Goal: Task Accomplishment & Management: Complete application form

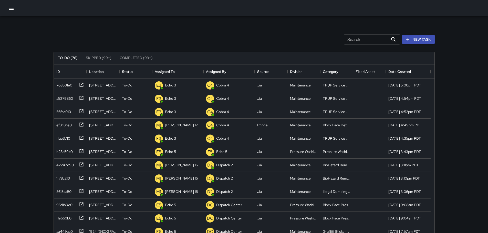
scroll to position [213, 377]
click at [177, 88] on p "Dispatch 2" at bounding box center [173, 85] width 17 height 5
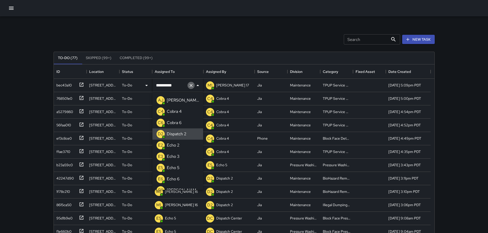
click at [190, 86] on icon "Clear" at bounding box center [191, 85] width 5 height 5
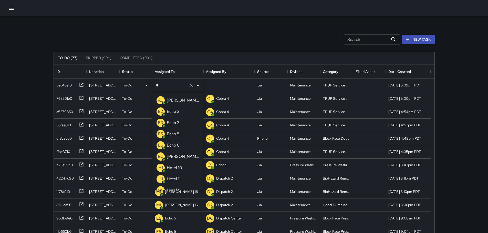
type input "**"
click at [178, 109] on p "Echo 3" at bounding box center [173, 112] width 13 height 6
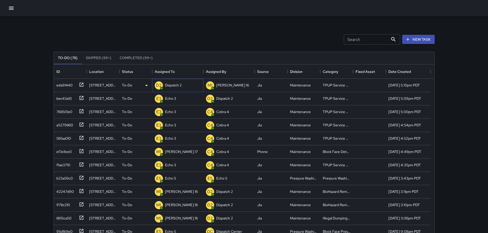
click at [184, 84] on div "D2 Dispatch 2" at bounding box center [177, 85] width 51 height 13
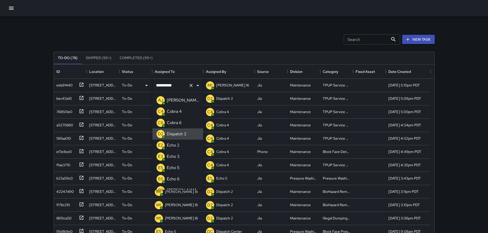
click at [189, 86] on icon "Clear" at bounding box center [191, 85] width 5 height 5
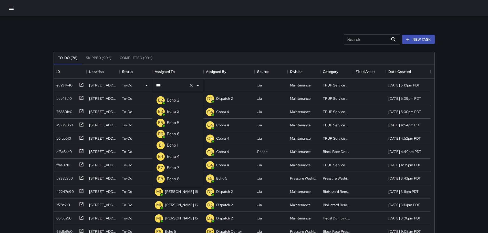
type input "****"
click at [185, 110] on li "E3 Echo 3" at bounding box center [177, 111] width 51 height 11
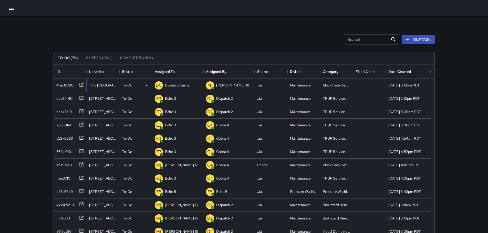
click at [82, 86] on icon at bounding box center [81, 84] width 5 height 5
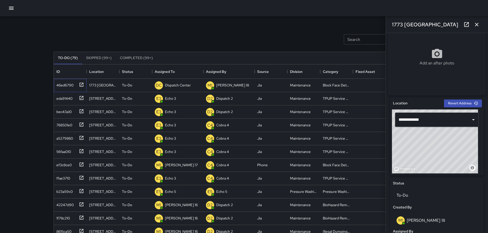
scroll to position [96, 0]
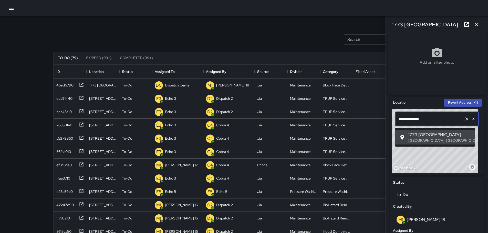
drag, startPoint x: 429, startPoint y: 121, endPoint x: 398, endPoint y: 121, distance: 31.8
click at [398, 121] on input "**********" at bounding box center [429, 119] width 65 height 10
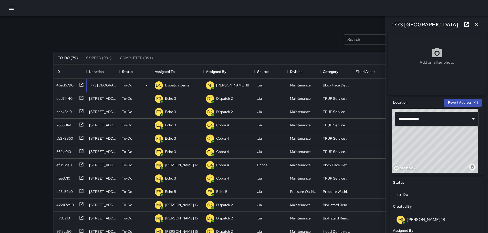
click at [82, 85] on icon at bounding box center [81, 84] width 5 height 5
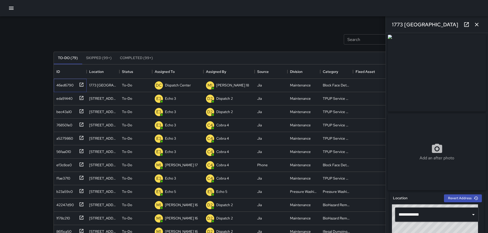
scroll to position [0, 0]
click at [464, 25] on icon at bounding box center [466, 24] width 5 height 5
click at [179, 84] on p "Dispatch Center" at bounding box center [178, 85] width 26 height 5
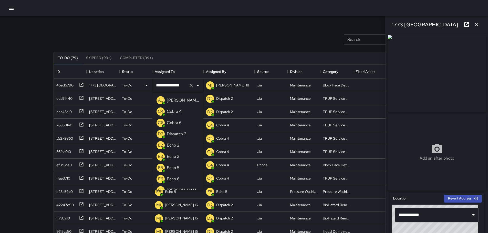
scroll to position [367, 0]
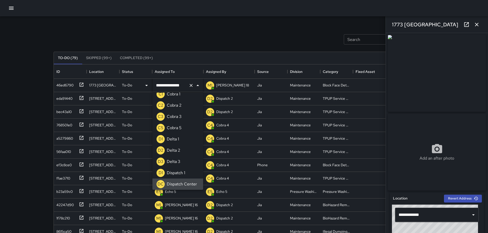
click at [214, 38] on div "Search Search New Task" at bounding box center [244, 39] width 383 height 27
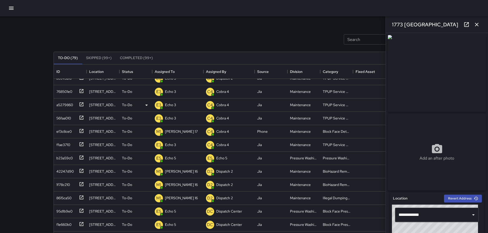
scroll to position [0, 0]
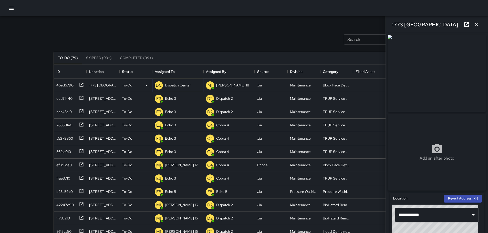
click at [179, 89] on div "DC Dispatch Center" at bounding box center [173, 85] width 38 height 10
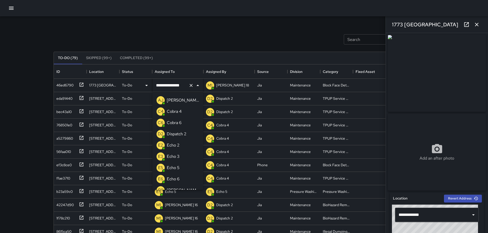
scroll to position [367, 0]
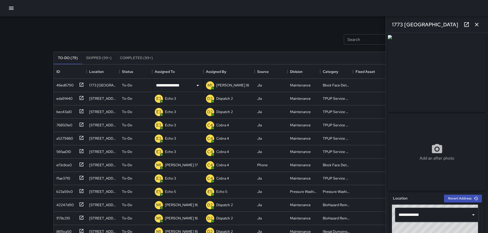
click at [465, 24] on icon at bounding box center [466, 25] width 6 height 6
click at [481, 25] on button "button" at bounding box center [477, 24] width 10 height 10
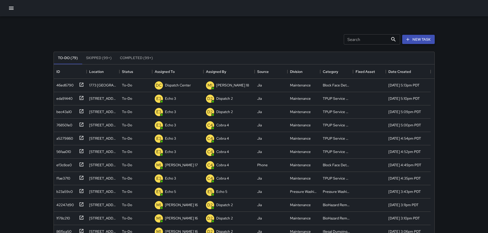
click at [425, 38] on button "New Task" at bounding box center [418, 39] width 33 height 9
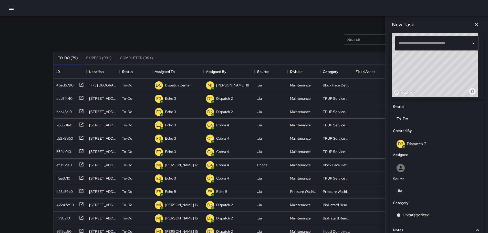
scroll to position [146, 0]
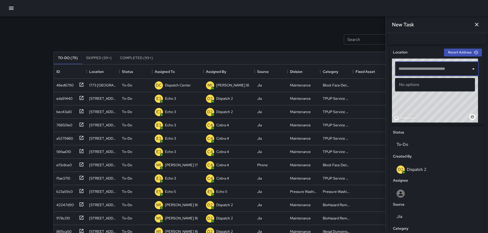
click at [449, 70] on input "text" at bounding box center [432, 69] width 71 height 10
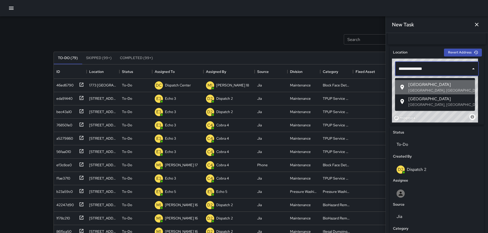
click at [442, 85] on span "19th Street & Broadway" at bounding box center [439, 85] width 63 height 6
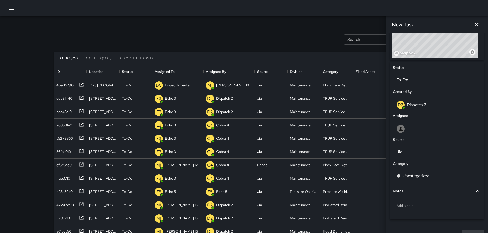
scroll to position [223, 0]
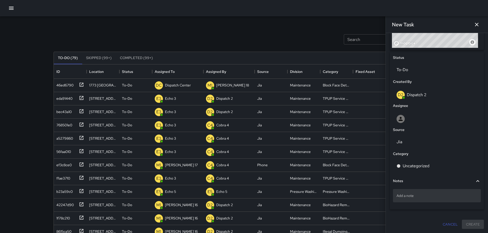
type input "**********"
click at [443, 196] on p "Add a note" at bounding box center [437, 195] width 81 height 5
type textarea "*"
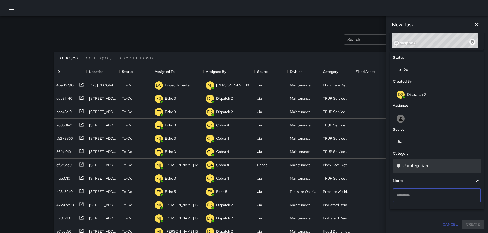
click at [403, 167] on p "Uncategorized" at bounding box center [416, 166] width 27 height 6
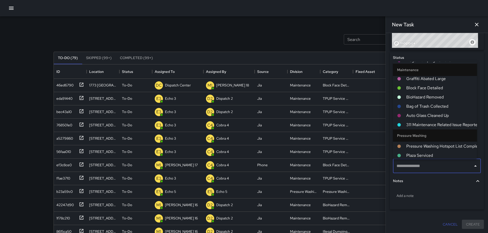
scroll to position [410, 0]
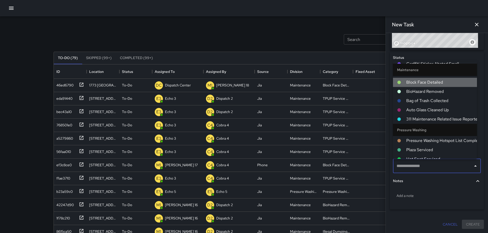
click at [449, 83] on span "Block Face Detailed" at bounding box center [439, 82] width 67 height 6
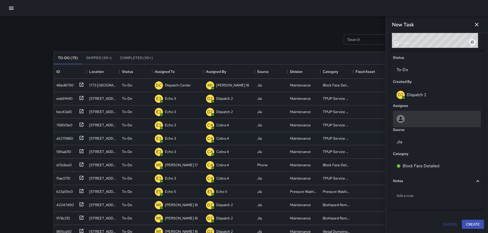
click at [412, 121] on div at bounding box center [437, 119] width 81 height 8
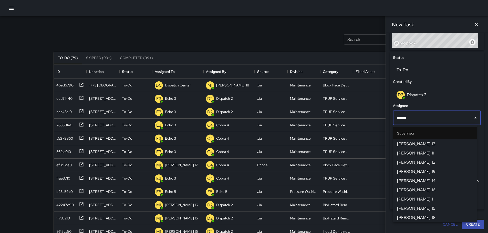
type input "*******"
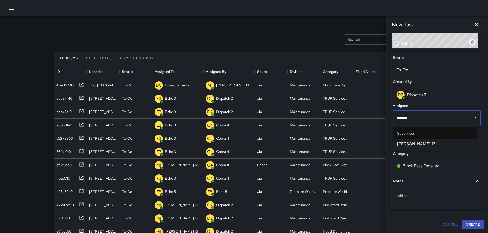
click at [411, 144] on span "[PERSON_NAME] 17" at bounding box center [435, 144] width 76 height 6
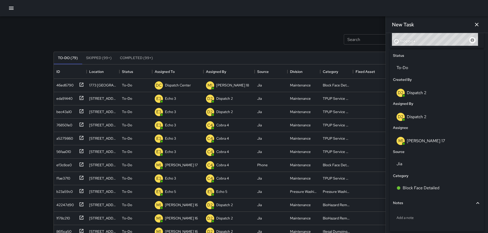
scroll to position [247, 0]
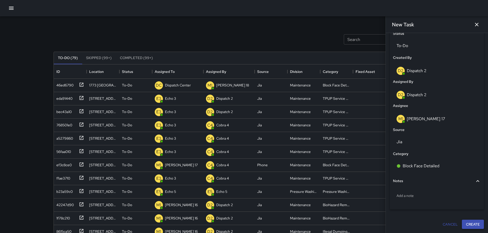
click at [472, 223] on button "Create" at bounding box center [473, 224] width 22 height 9
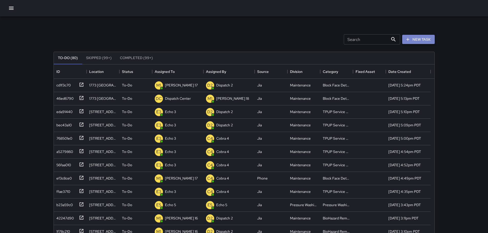
click at [429, 38] on button "New Task" at bounding box center [418, 39] width 33 height 9
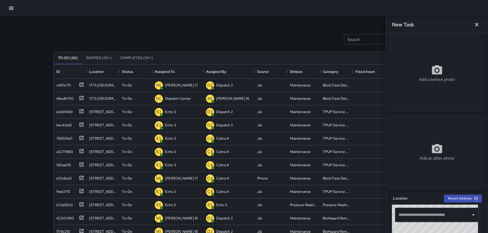
click at [480, 23] on button "button" at bounding box center [477, 24] width 10 height 10
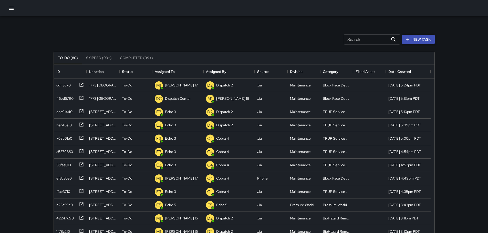
click at [408, 38] on icon "button" at bounding box center [407, 39] width 3 height 3
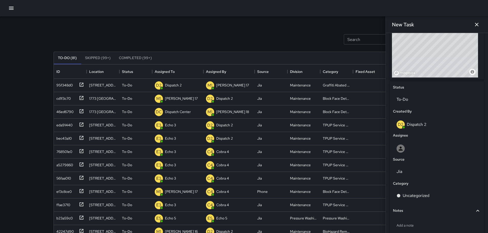
scroll to position [202, 0]
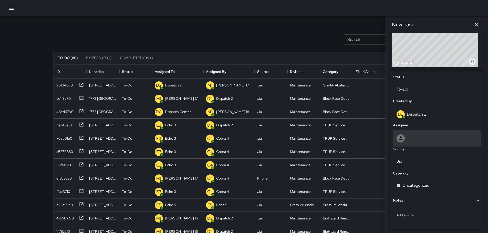
click at [409, 140] on div at bounding box center [437, 138] width 81 height 8
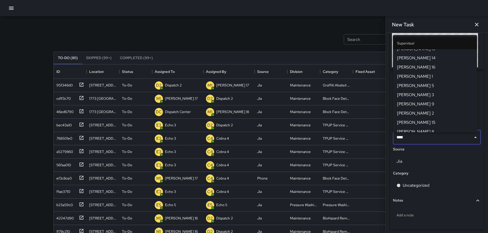
scroll to position [0, 0]
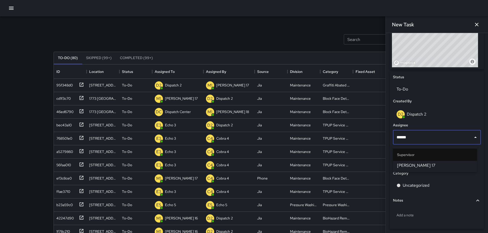
type input "*******"
click at [422, 163] on span "[PERSON_NAME] 17" at bounding box center [435, 166] width 76 height 6
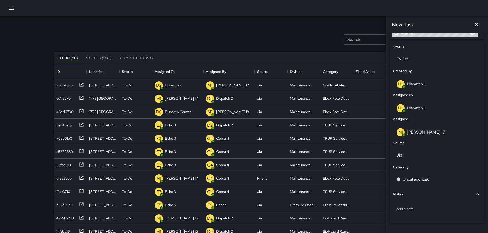
scroll to position [247, 0]
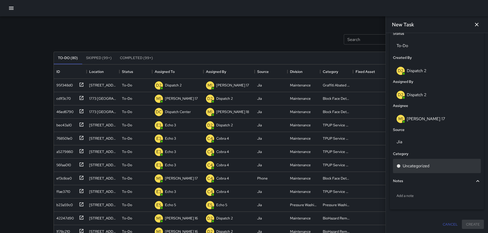
click at [421, 164] on p "Uncategorized" at bounding box center [416, 166] width 27 height 6
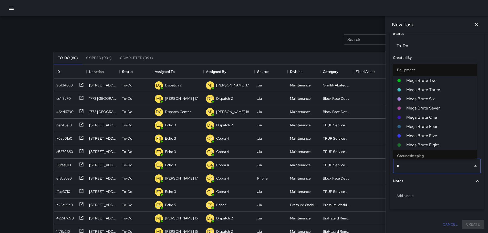
type input "**"
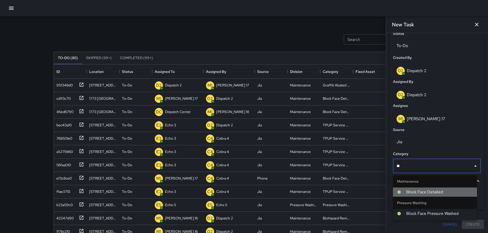
click at [427, 191] on span "Block Face Detailed" at bounding box center [439, 192] width 67 height 6
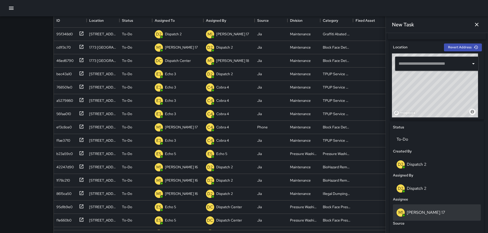
scroll to position [145, 0]
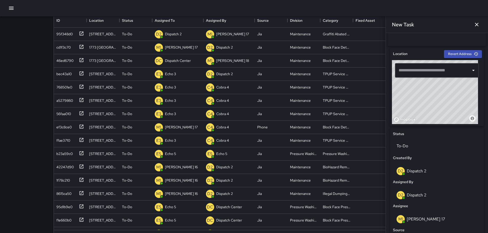
click at [443, 73] on input "text" at bounding box center [432, 71] width 71 height 10
click at [442, 72] on input "text" at bounding box center [432, 71] width 71 height 10
click at [412, 69] on input "**" at bounding box center [432, 71] width 71 height 10
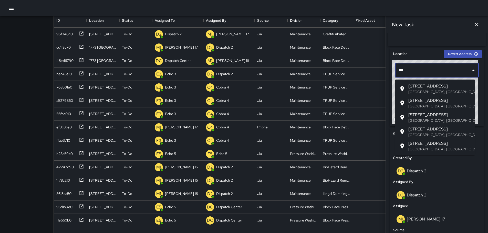
click at [424, 90] on p "Oakland, CA, USA" at bounding box center [439, 91] width 63 height 5
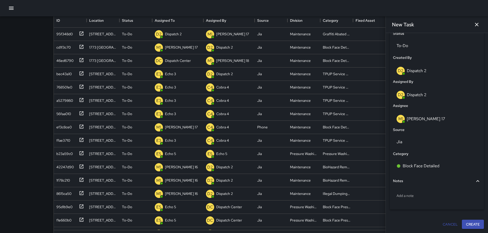
scroll to position [247, 0]
type input "**********"
click at [467, 224] on button "Create" at bounding box center [473, 224] width 22 height 9
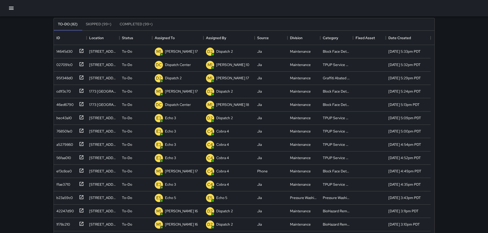
scroll to position [26, 0]
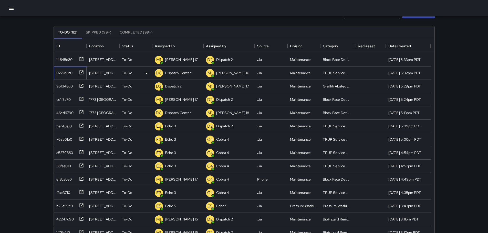
click at [80, 72] on icon at bounding box center [81, 72] width 5 height 5
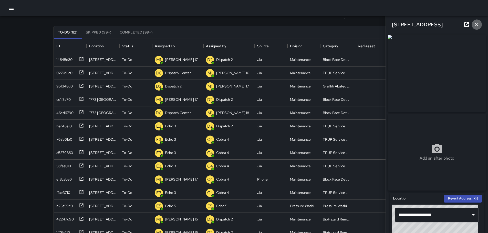
click at [477, 24] on icon "button" at bounding box center [477, 25] width 6 height 6
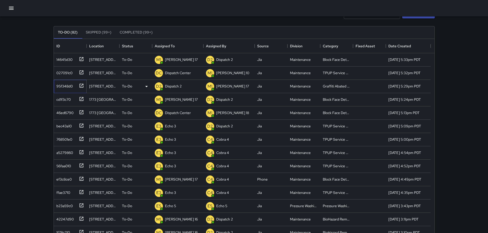
click at [80, 85] on icon at bounding box center [81, 85] width 5 height 5
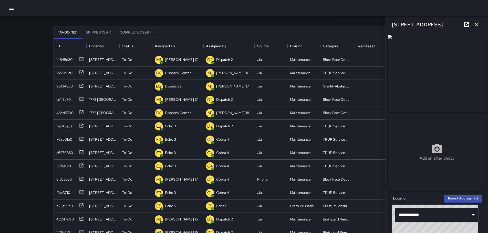
click at [480, 25] on button "button" at bounding box center [477, 24] width 10 height 10
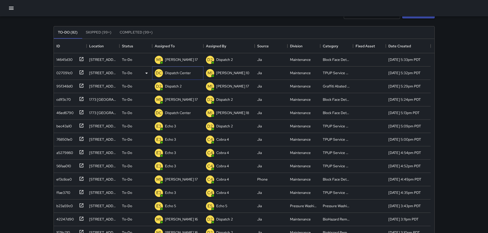
click at [177, 75] on p "Dispatch Center" at bounding box center [178, 72] width 26 height 5
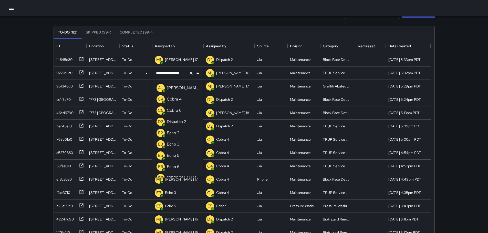
scroll to position [367, 0]
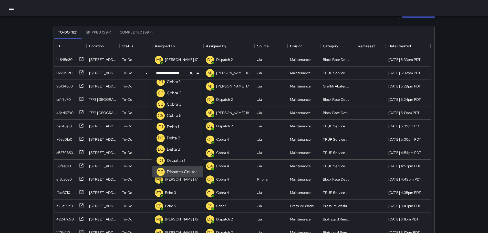
click at [191, 74] on icon "Clear" at bounding box center [191, 73] width 5 height 5
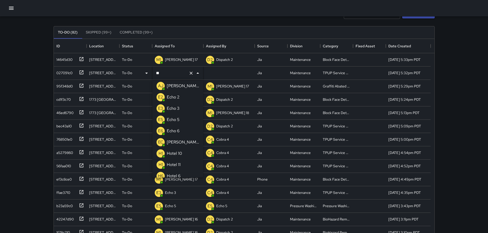
scroll to position [0, 0]
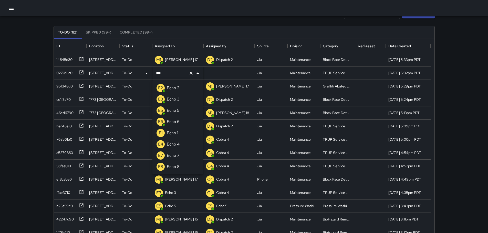
type input "****"
click at [183, 102] on li "E3 Echo 3" at bounding box center [177, 99] width 51 height 11
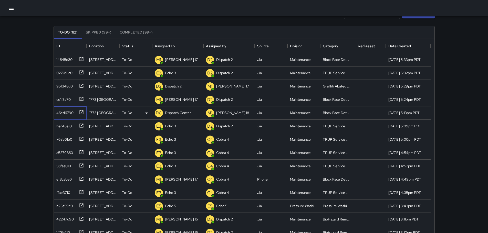
click at [82, 112] on icon at bounding box center [81, 112] width 5 height 5
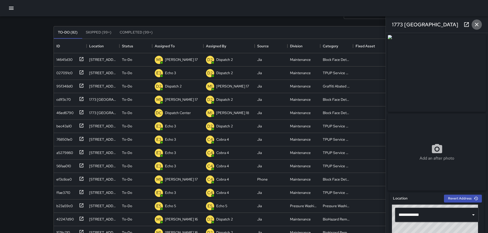
click at [480, 24] on button "button" at bounding box center [477, 24] width 10 height 10
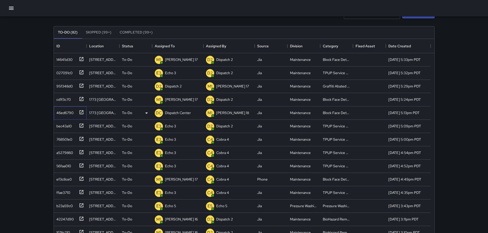
click at [79, 114] on icon at bounding box center [81, 112] width 4 height 4
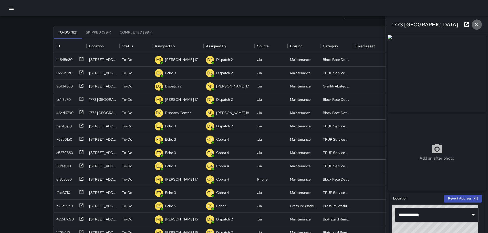
click at [480, 24] on icon "button" at bounding box center [477, 25] width 6 height 6
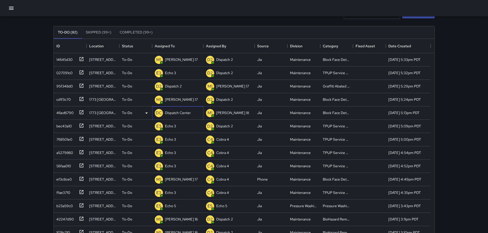
click at [178, 114] on p "Dispatch Center" at bounding box center [178, 112] width 26 height 5
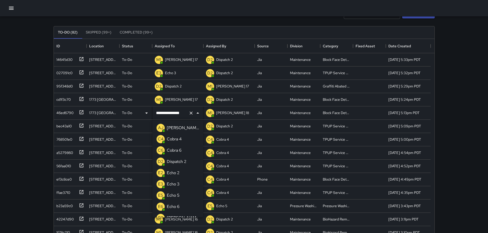
scroll to position [367, 0]
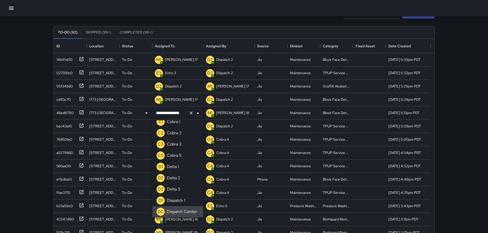
click at [189, 115] on icon "Clear" at bounding box center [191, 113] width 5 height 5
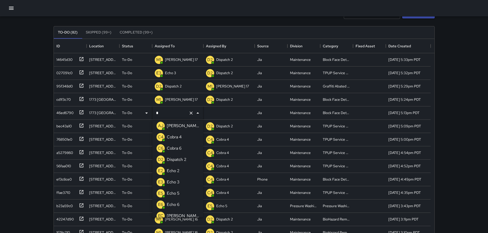
scroll to position [0, 0]
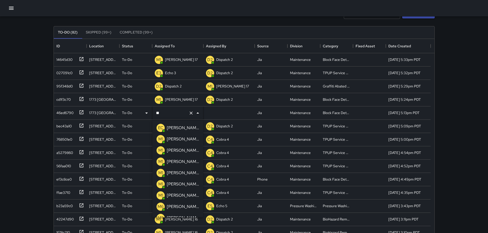
type input "***"
click at [180, 128] on div "[PERSON_NAME] 10" at bounding box center [183, 128] width 34 height 8
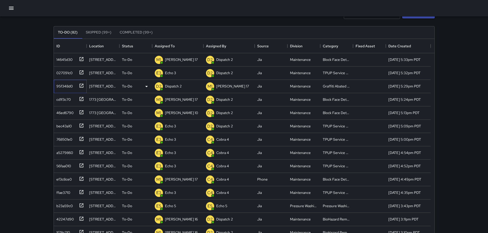
click at [82, 87] on icon at bounding box center [81, 85] width 5 height 5
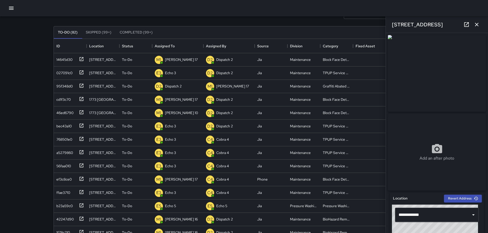
click at [477, 26] on icon "button" at bounding box center [477, 25] width 6 height 6
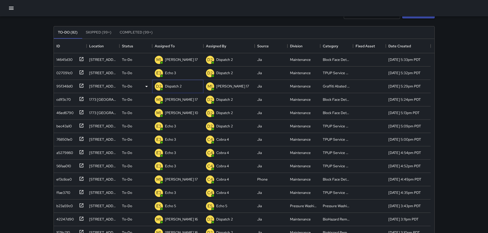
click at [172, 84] on p "Dispatch 2" at bounding box center [173, 86] width 17 height 5
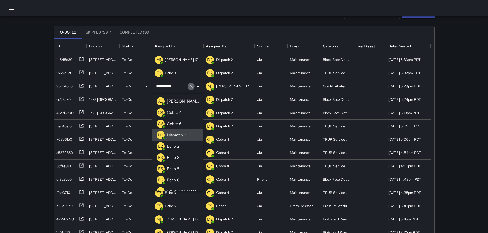
click at [189, 87] on icon "Clear" at bounding box center [191, 86] width 5 height 5
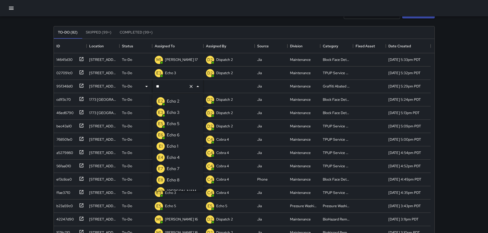
type input "***"
click at [181, 133] on li "E6 Echo 6" at bounding box center [177, 135] width 51 height 11
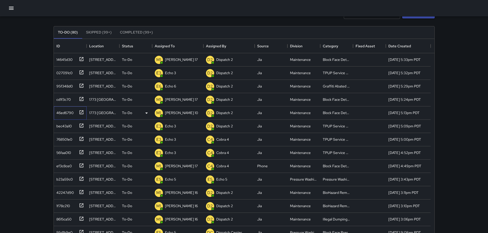
click at [82, 112] on icon at bounding box center [81, 112] width 5 height 5
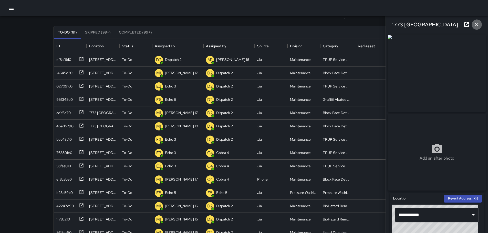
click at [480, 25] on button "button" at bounding box center [477, 24] width 10 height 10
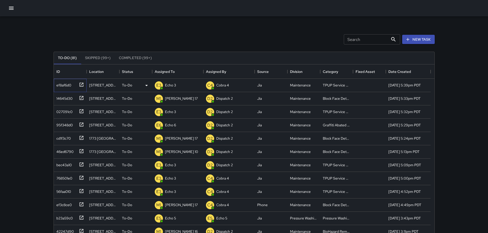
click at [81, 83] on icon at bounding box center [81, 85] width 4 height 4
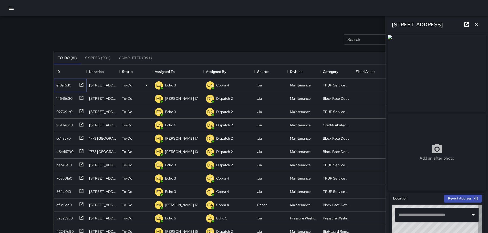
type input "**********"
click at [479, 25] on icon "button" at bounding box center [477, 25] width 6 height 6
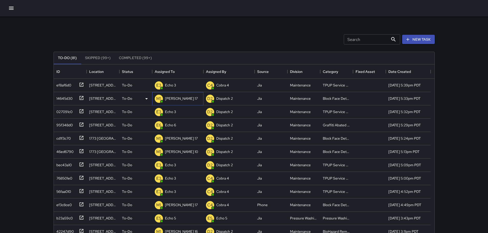
click at [173, 98] on p "[PERSON_NAME] 17" at bounding box center [181, 98] width 33 height 5
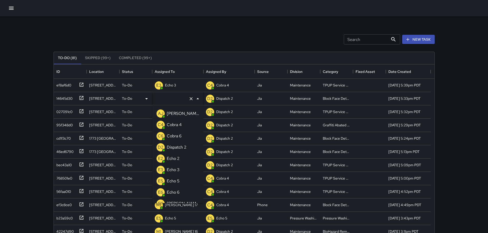
type input "*******"
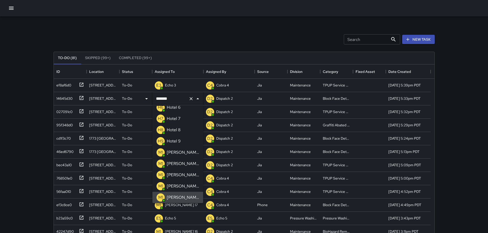
click at [217, 26] on div "Search Search New Task" at bounding box center [244, 39] width 383 height 27
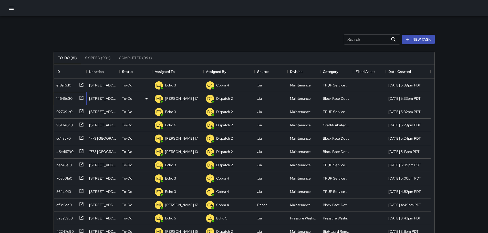
click at [83, 99] on icon at bounding box center [81, 98] width 4 height 4
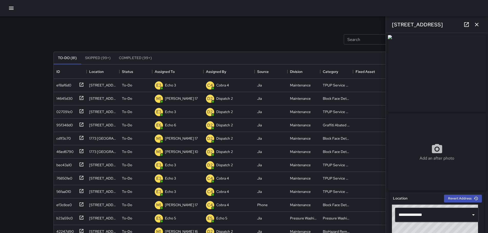
click at [477, 23] on icon "button" at bounding box center [477, 25] width 6 height 6
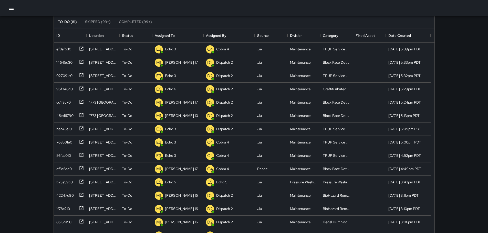
scroll to position [0, 0]
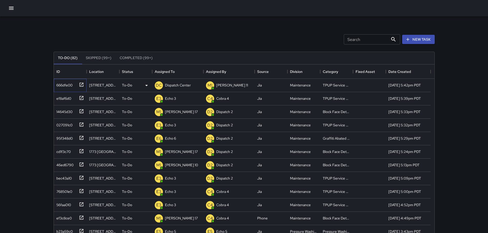
click at [80, 85] on icon at bounding box center [81, 84] width 5 height 5
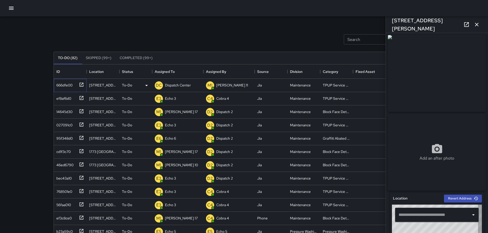
type input "**********"
drag, startPoint x: 475, startPoint y: 23, endPoint x: 471, endPoint y: 25, distance: 4.4
click at [475, 23] on icon "button" at bounding box center [477, 25] width 6 height 6
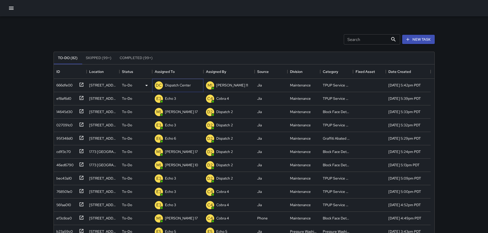
click at [172, 87] on p "Dispatch Center" at bounding box center [178, 85] width 26 height 5
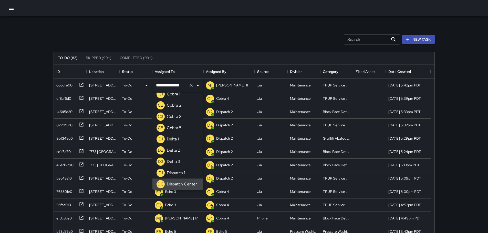
click at [190, 85] on icon "Clear" at bounding box center [191, 85] width 5 height 5
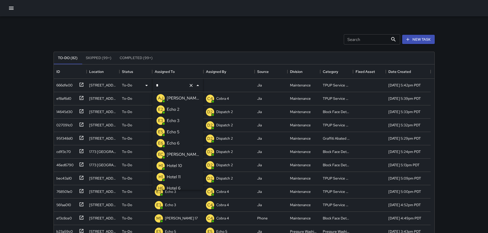
type input "**"
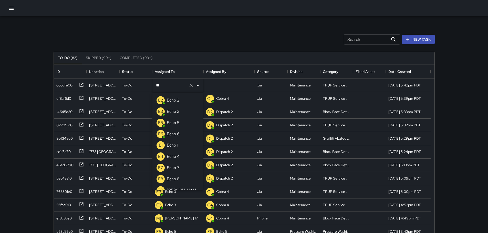
click at [176, 112] on p "Echo 3" at bounding box center [173, 112] width 13 height 6
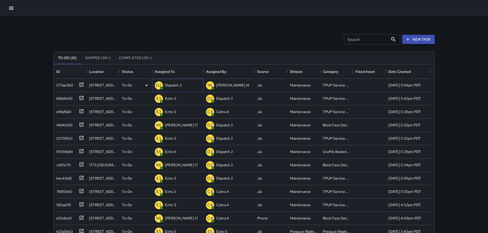
click at [179, 85] on p "Dispatch 2" at bounding box center [173, 85] width 17 height 5
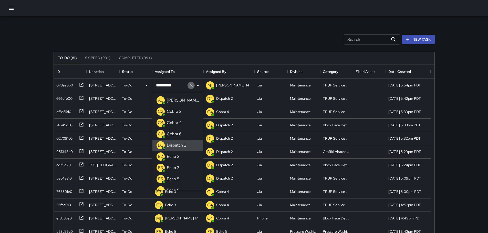
click at [190, 83] on icon "Clear" at bounding box center [191, 85] width 5 height 5
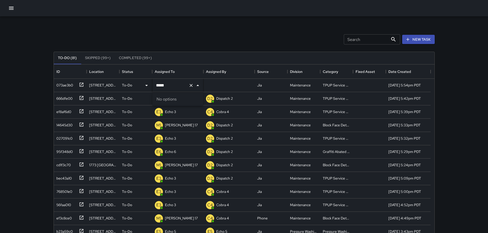
type input "****"
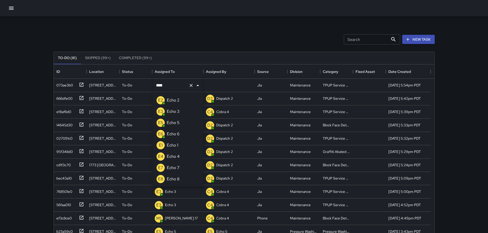
click at [180, 109] on div "Echo 3" at bounding box center [173, 112] width 15 height 8
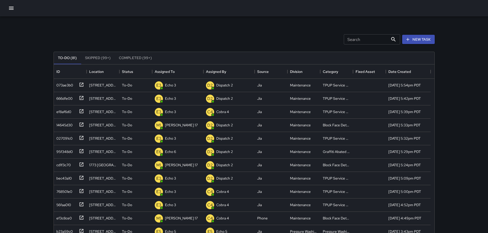
click at [365, 40] on input "Search" at bounding box center [366, 39] width 45 height 10
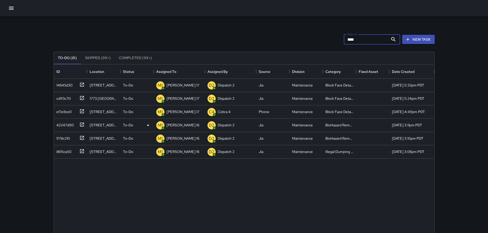
type input "****"
click at [81, 124] on icon at bounding box center [81, 124] width 5 height 5
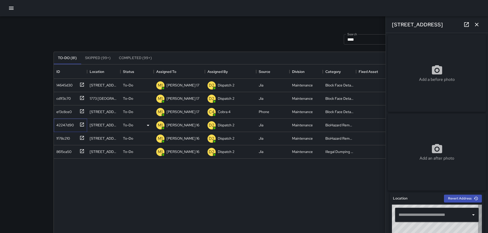
type input "**********"
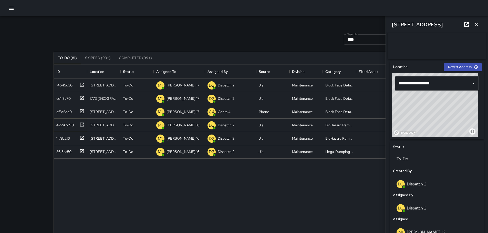
scroll to position [139, 0]
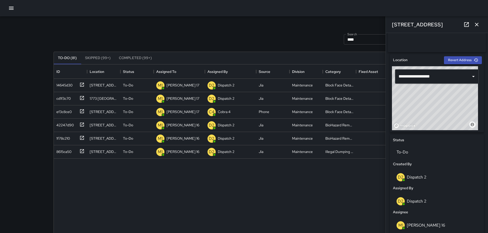
click at [477, 23] on icon "button" at bounding box center [477, 25] width 6 height 6
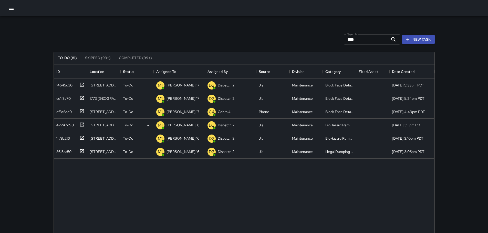
click at [173, 126] on p "[PERSON_NAME] 16" at bounding box center [183, 125] width 33 height 5
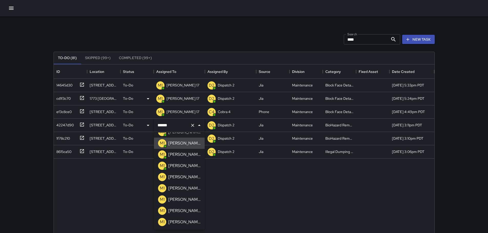
scroll to position [0, 0]
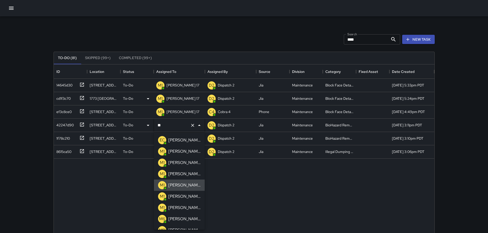
type input "*"
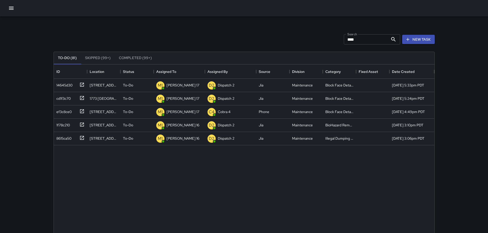
click at [384, 41] on input "****" at bounding box center [366, 39] width 45 height 10
type input "*"
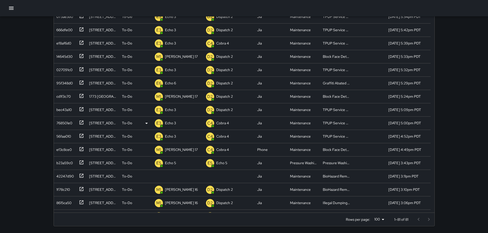
scroll to position [69, 0]
click at [171, 176] on p "Unassigned" at bounding box center [174, 175] width 18 height 5
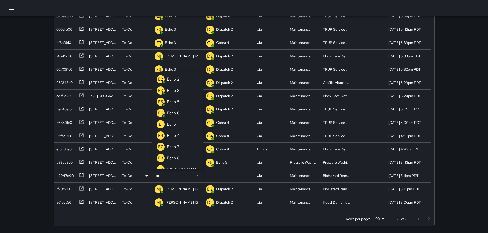
type input "***"
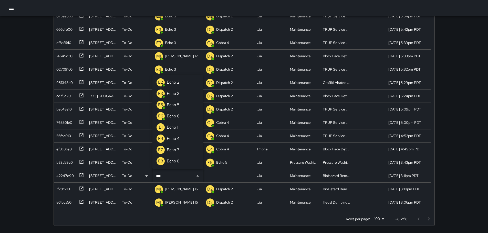
click at [179, 108] on div "Echo 5" at bounding box center [173, 105] width 15 height 8
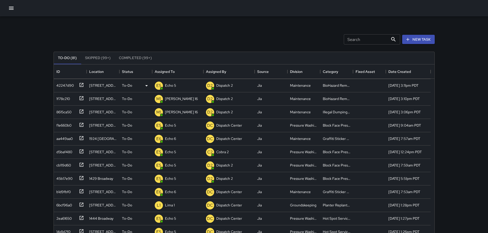
scroll to position [179, 0]
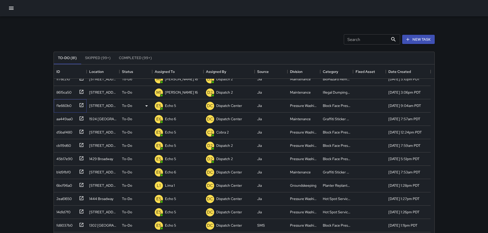
click at [81, 105] on icon at bounding box center [81, 105] width 5 height 5
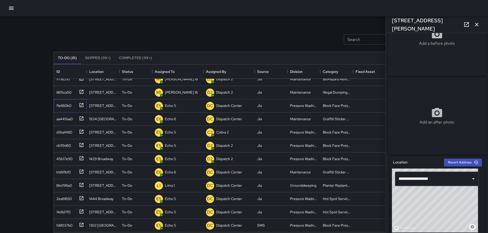
scroll to position [37, 0]
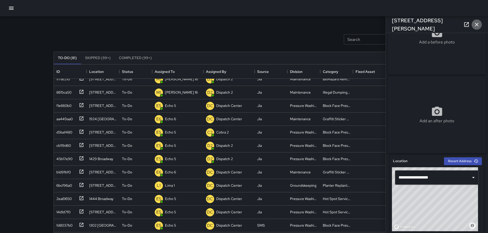
click at [477, 23] on icon "button" at bounding box center [477, 25] width 6 height 6
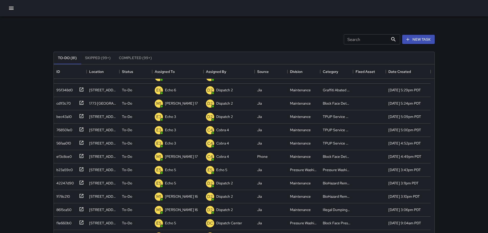
scroll to position [0, 0]
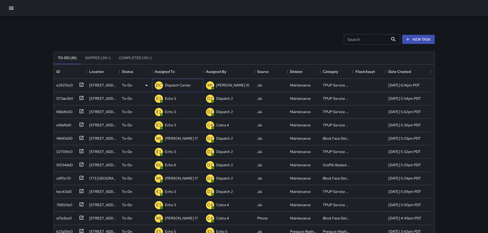
click at [168, 89] on div "Dispatch Center" at bounding box center [178, 85] width 28 height 7
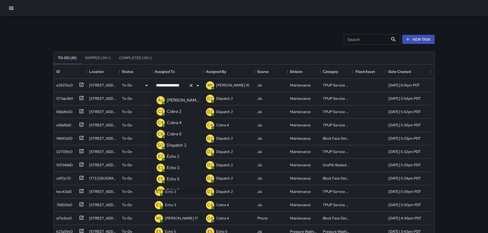
scroll to position [367, 0]
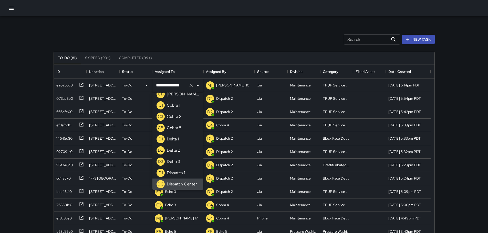
click at [192, 87] on icon "Clear" at bounding box center [191, 85] width 5 height 5
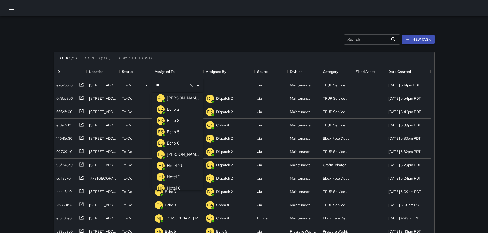
scroll to position [0, 0]
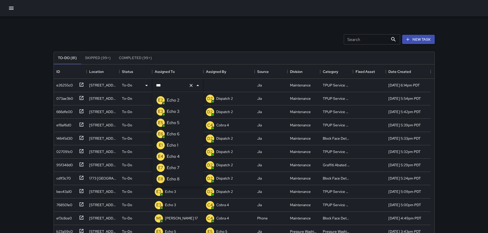
type input "****"
click at [178, 111] on p "Echo 3" at bounding box center [173, 112] width 13 height 6
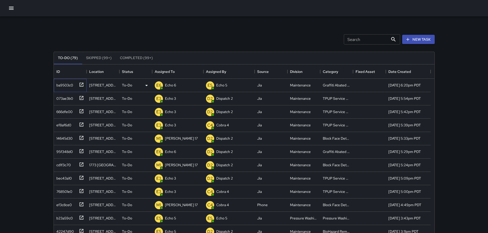
click at [79, 85] on icon at bounding box center [81, 85] width 4 height 4
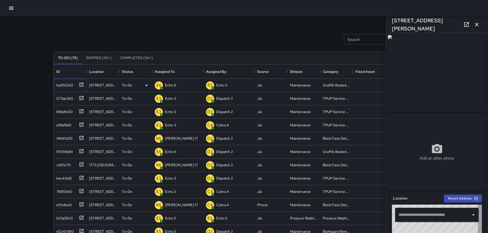
type input "**********"
click at [476, 26] on icon "button" at bounding box center [477, 25] width 6 height 6
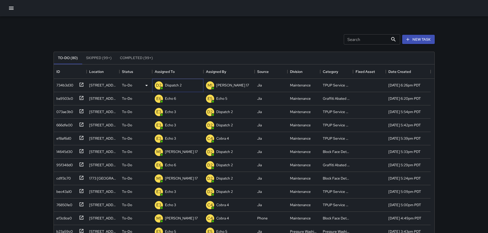
click at [164, 82] on div "Dispatch 2" at bounding box center [173, 85] width 19 height 7
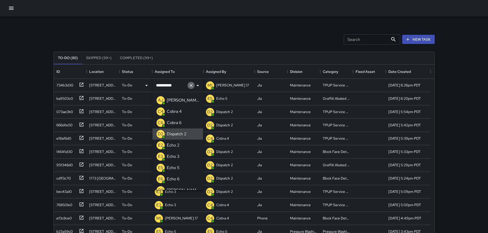
click at [189, 84] on icon "Clear" at bounding box center [191, 85] width 5 height 5
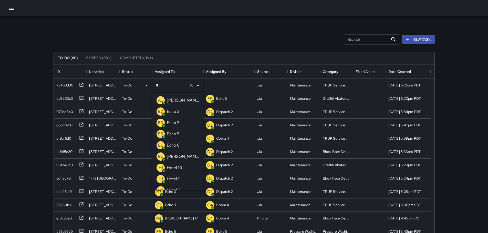
type input "**"
click at [178, 113] on p "Echo 3" at bounding box center [173, 112] width 13 height 6
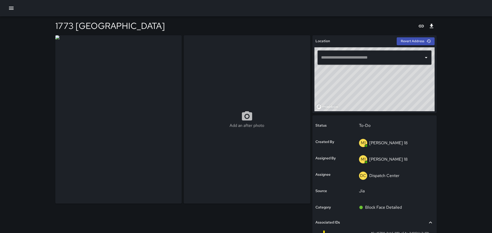
type input "**********"
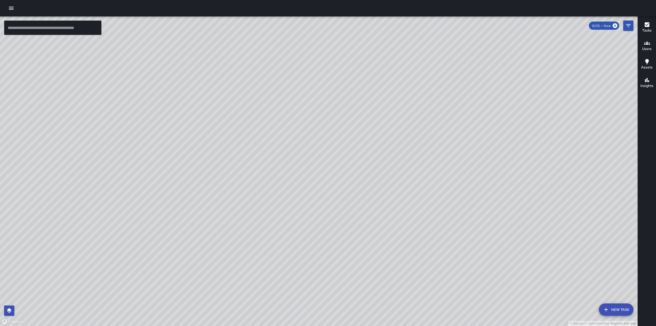
drag, startPoint x: 447, startPoint y: 181, endPoint x: 413, endPoint y: 175, distance: 34.6
click at [413, 175] on div "© Mapbox © OpenStreetMap Improve this map" at bounding box center [318, 170] width 637 height 309
